Goal: Check status

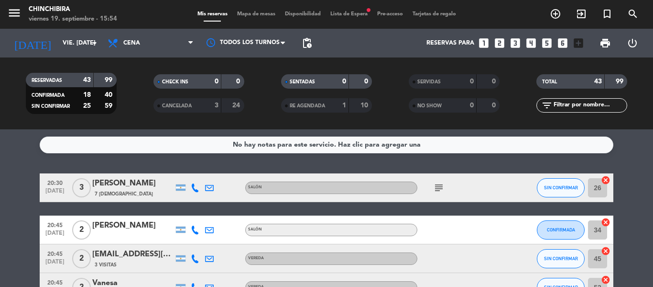
click at [353, 15] on span "Lista de Espera fiber_manual_record" at bounding box center [349, 13] width 47 height 5
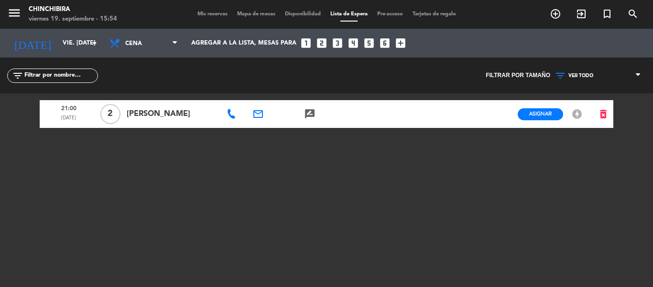
click at [211, 14] on span "Mis reservas" at bounding box center [213, 13] width 40 height 5
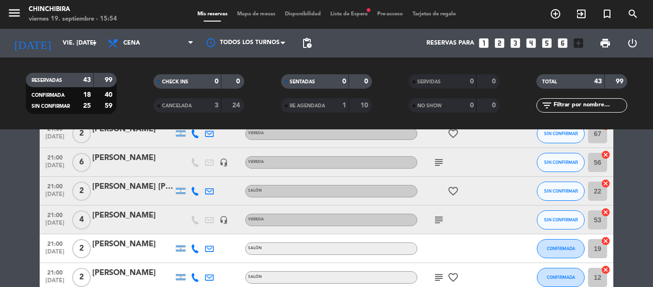
scroll to position [239, 0]
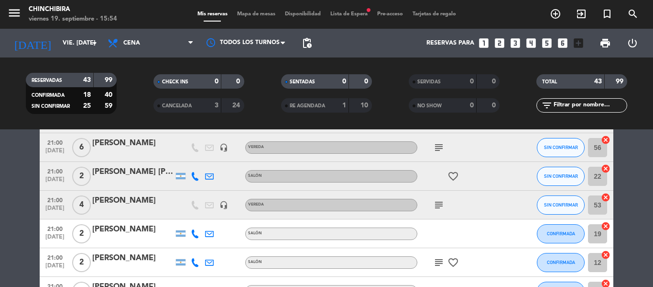
click at [434, 142] on icon "subject" at bounding box center [438, 147] width 11 height 11
click at [437, 200] on icon "subject" at bounding box center [438, 204] width 11 height 11
click at [440, 257] on icon "subject" at bounding box center [438, 261] width 11 height 11
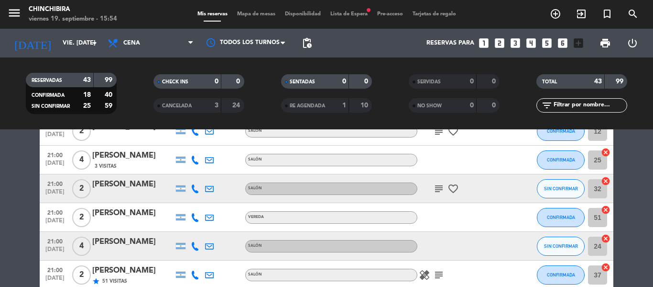
scroll to position [383, 0]
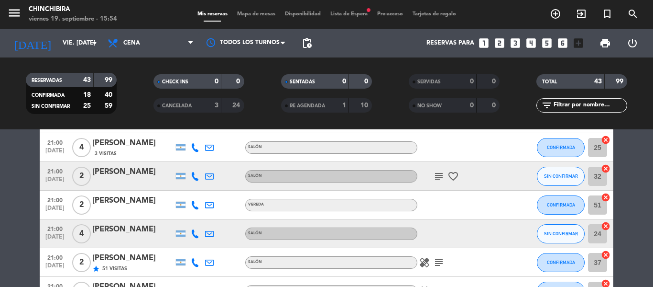
click at [441, 175] on icon "subject" at bounding box center [438, 175] width 11 height 11
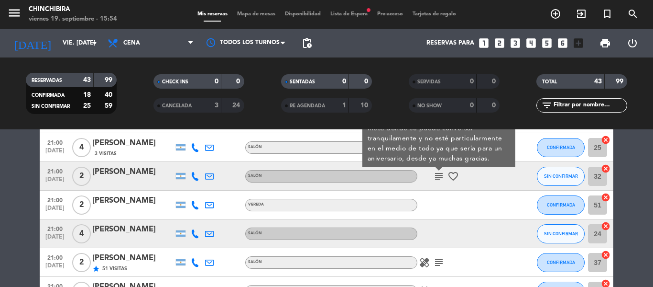
scroll to position [335, 0]
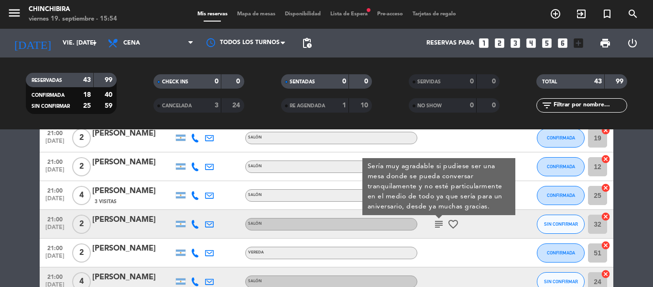
click at [440, 226] on icon "subject" at bounding box center [438, 223] width 11 height 11
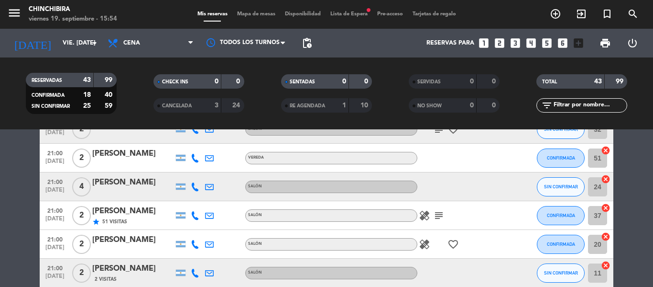
scroll to position [431, 0]
click at [425, 210] on icon "healing" at bounding box center [424, 214] width 11 height 11
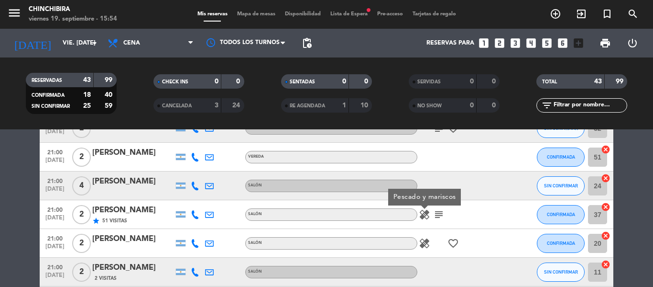
click at [425, 210] on icon "healing" at bounding box center [424, 214] width 11 height 11
click at [425, 239] on icon "healing" at bounding box center [424, 242] width 11 height 11
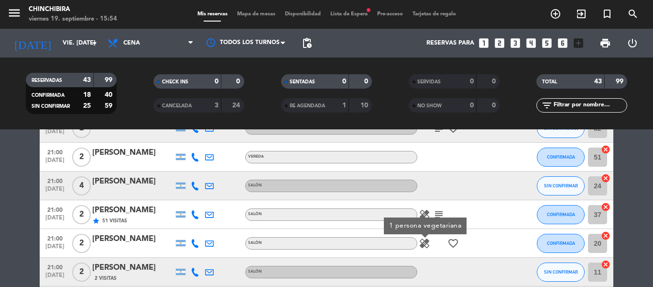
click at [425, 239] on icon "healing" at bounding box center [424, 242] width 11 height 11
click at [442, 212] on icon "subject" at bounding box center [438, 214] width 11 height 11
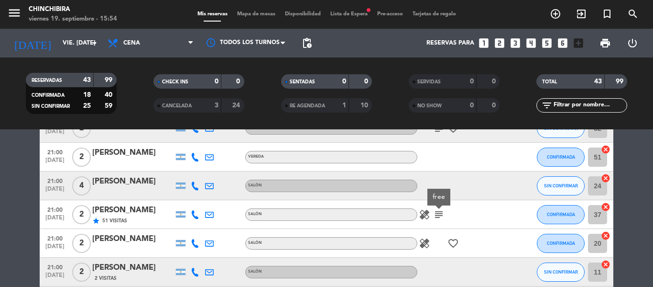
click at [442, 212] on icon "subject" at bounding box center [438, 214] width 11 height 11
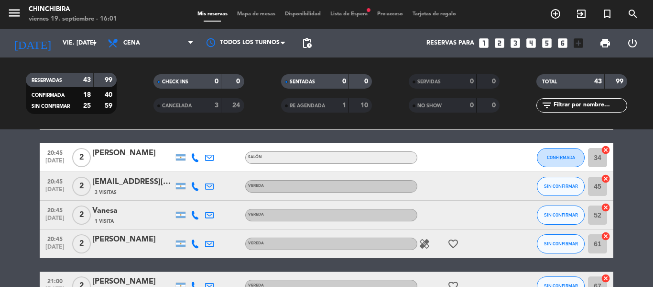
scroll to position [0, 0]
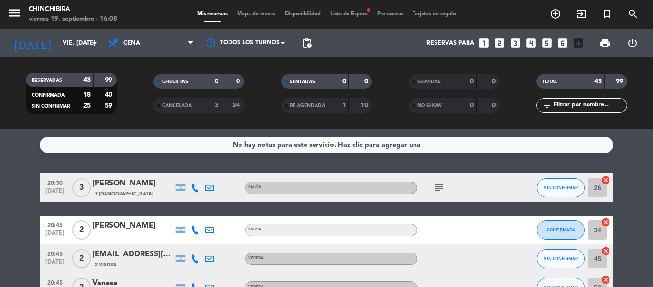
click at [353, 14] on span "Lista de Espera fiber_manual_record" at bounding box center [349, 13] width 47 height 5
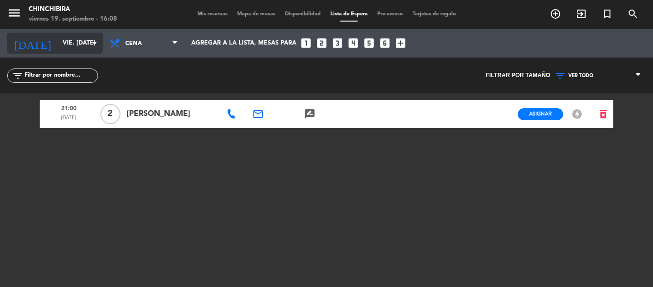
click at [94, 41] on icon "arrow_drop_down" at bounding box center [94, 42] width 11 height 11
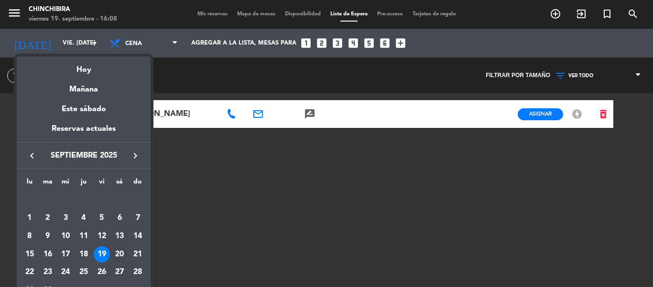
click at [115, 248] on div "20" at bounding box center [119, 254] width 16 height 16
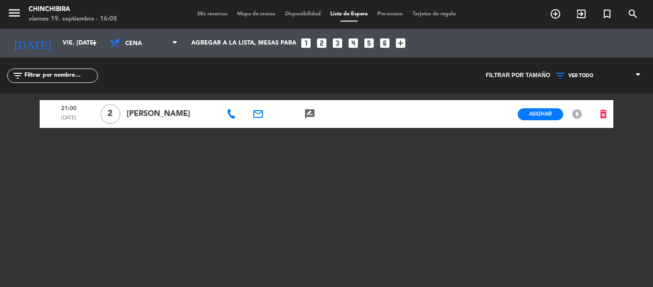
type input "sáb. [DATE]"
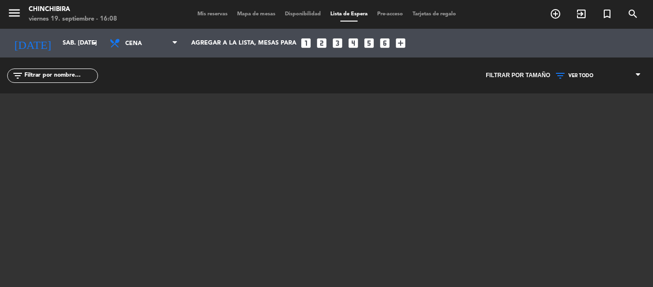
click at [205, 15] on span "Mis reservas" at bounding box center [213, 13] width 40 height 5
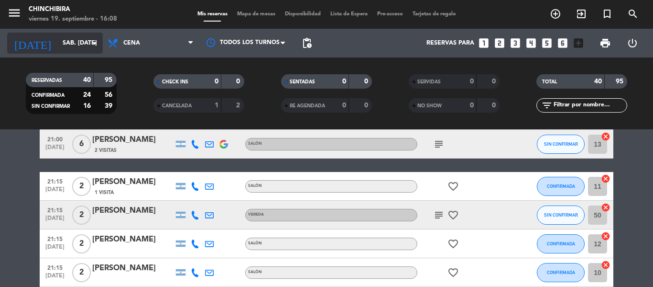
scroll to position [323, 0]
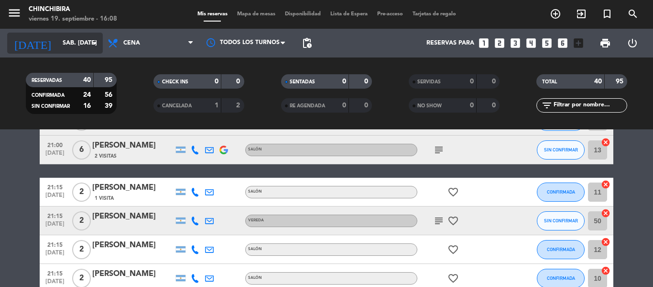
click at [95, 44] on icon "arrow_drop_down" at bounding box center [94, 42] width 11 height 11
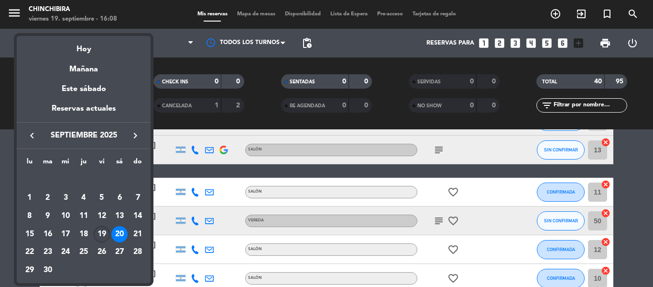
click at [102, 237] on div "19" at bounding box center [102, 234] width 16 height 16
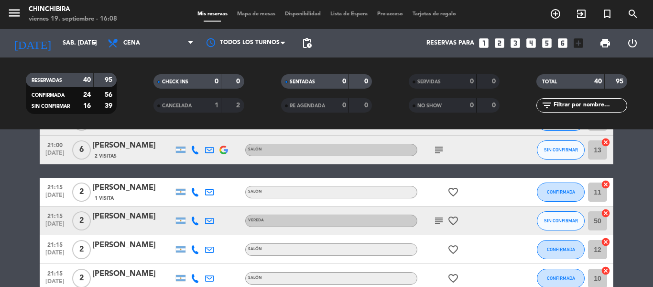
type input "vie. [DATE]"
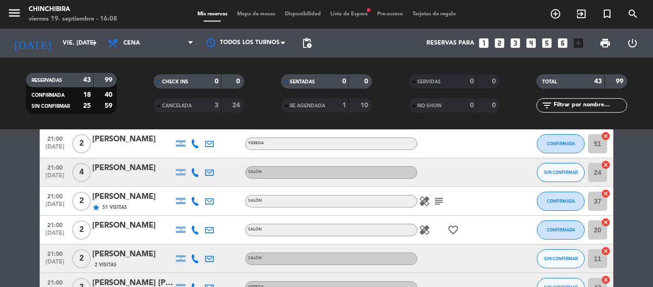
scroll to position [431, 0]
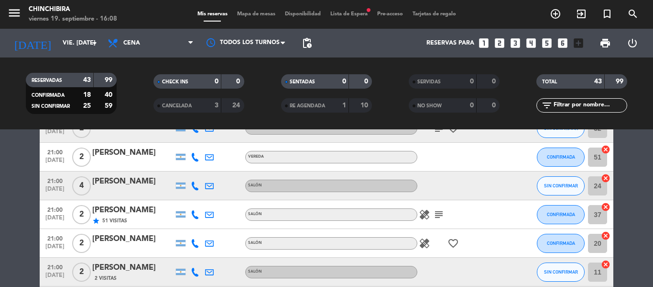
click at [415, 241] on div "SALÓN" at bounding box center [331, 243] width 172 height 12
click at [423, 239] on icon "healing" at bounding box center [424, 242] width 11 height 11
click at [424, 214] on icon "healing" at bounding box center [424, 214] width 11 height 11
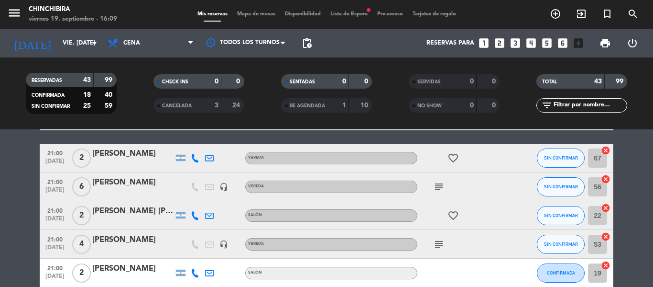
scroll to position [191, 0]
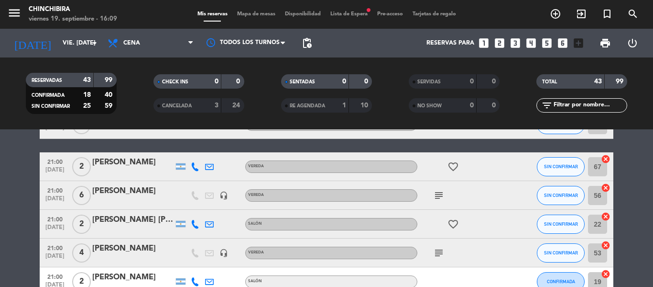
click at [439, 195] on icon "subject" at bounding box center [438, 194] width 11 height 11
click at [440, 250] on icon "subject" at bounding box center [438, 252] width 11 height 11
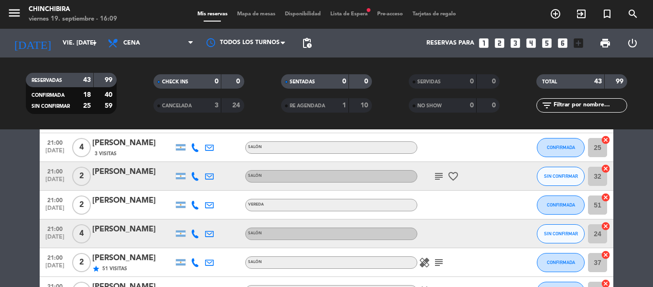
scroll to position [431, 0]
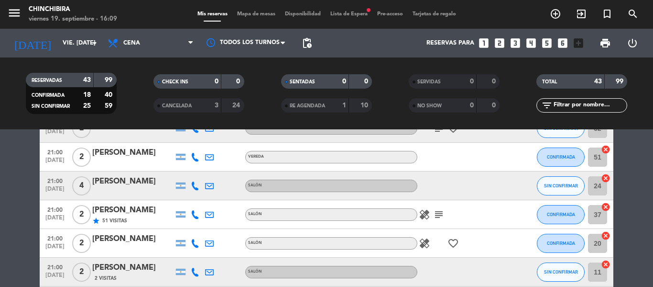
click at [421, 214] on icon "healing" at bounding box center [424, 214] width 11 height 11
